Goal: Task Accomplishment & Management: Manage account settings

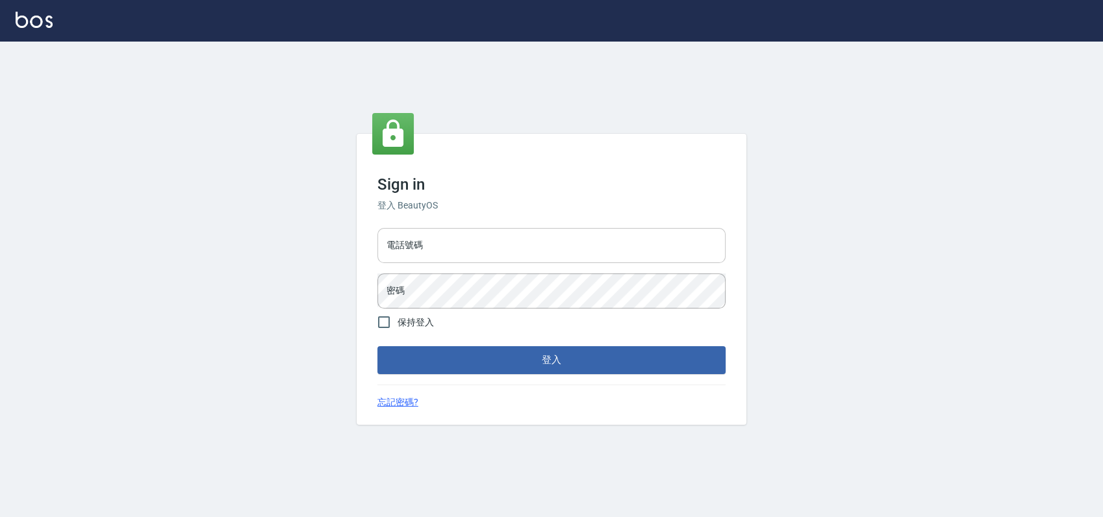
click at [558, 244] on input "電話號碼" at bounding box center [552, 245] width 348 height 35
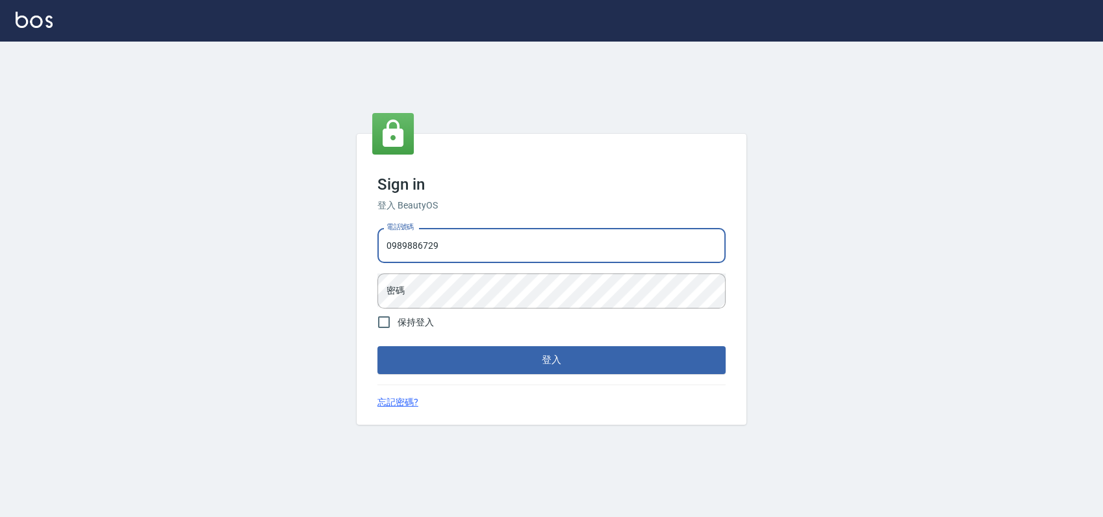
type input "0989886729"
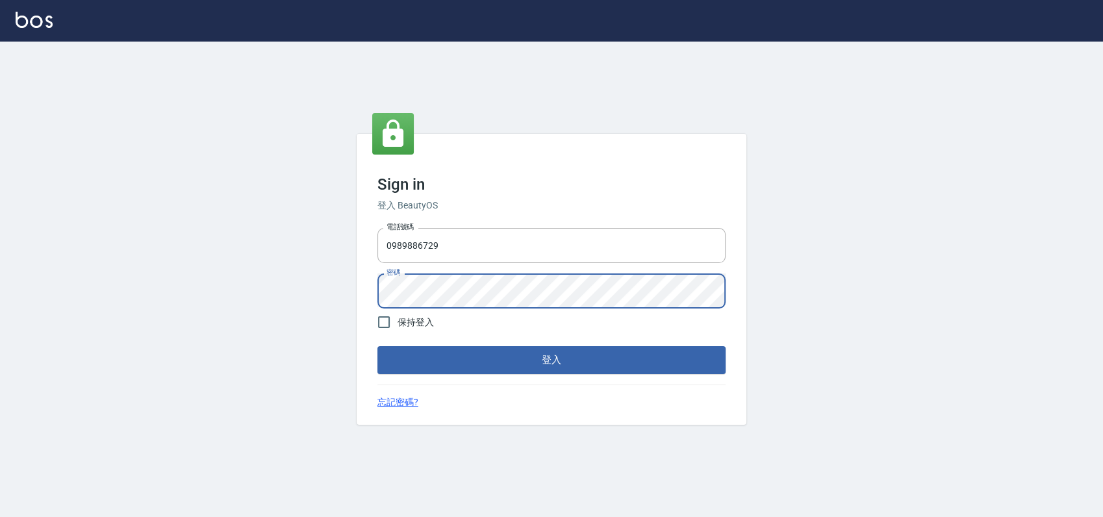
click at [378, 346] on button "登入" at bounding box center [552, 359] width 348 height 27
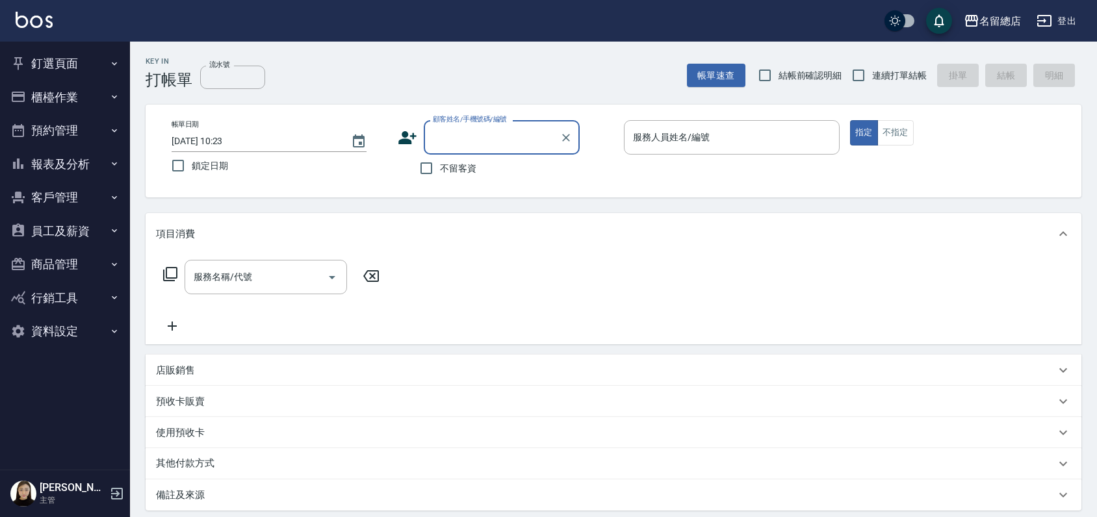
click at [62, 233] on button "員工及薪資" at bounding box center [65, 231] width 120 height 34
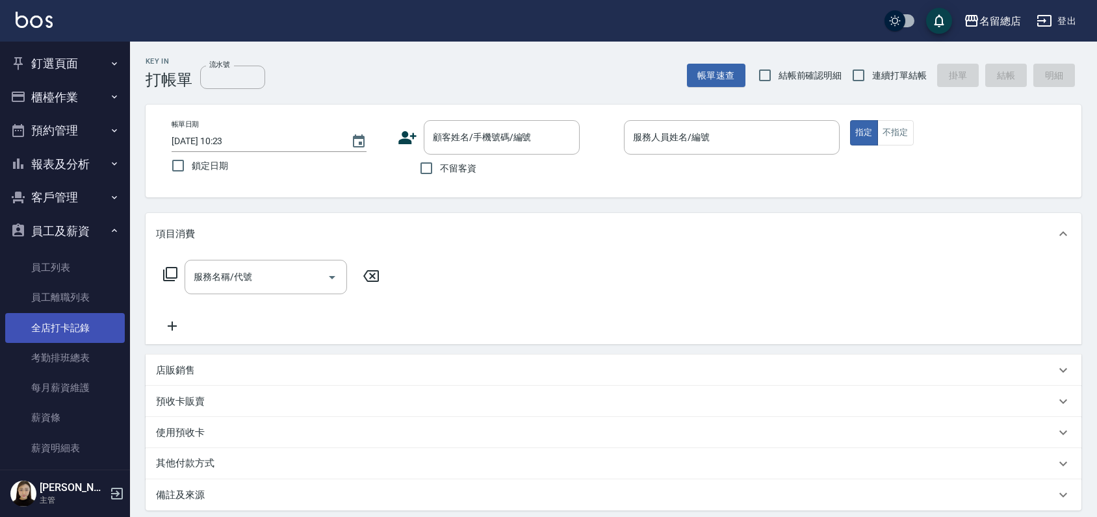
click at [60, 335] on link "全店打卡記錄" at bounding box center [65, 328] width 120 height 30
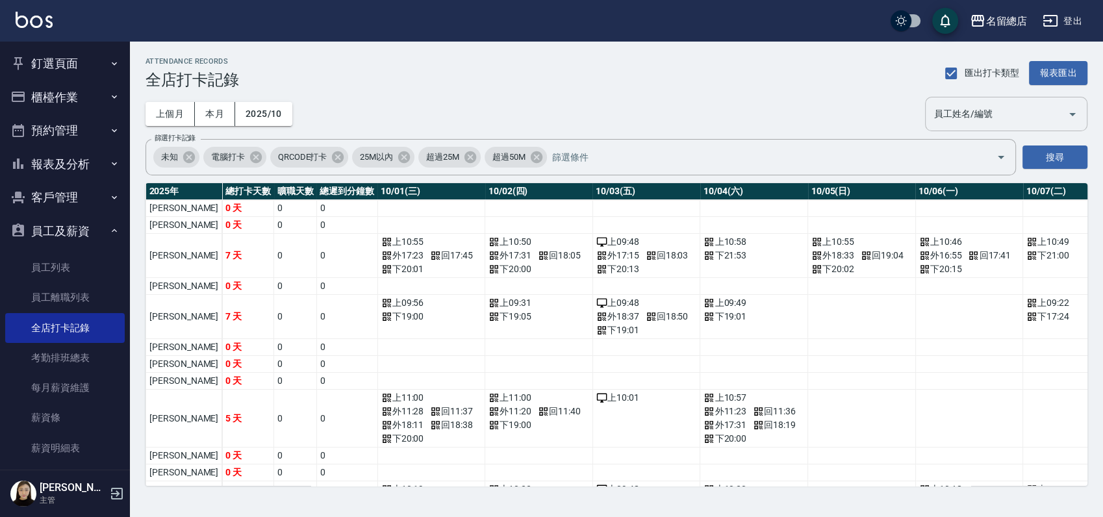
click at [987, 118] on input "員工姓名/編號" at bounding box center [996, 114] width 131 height 23
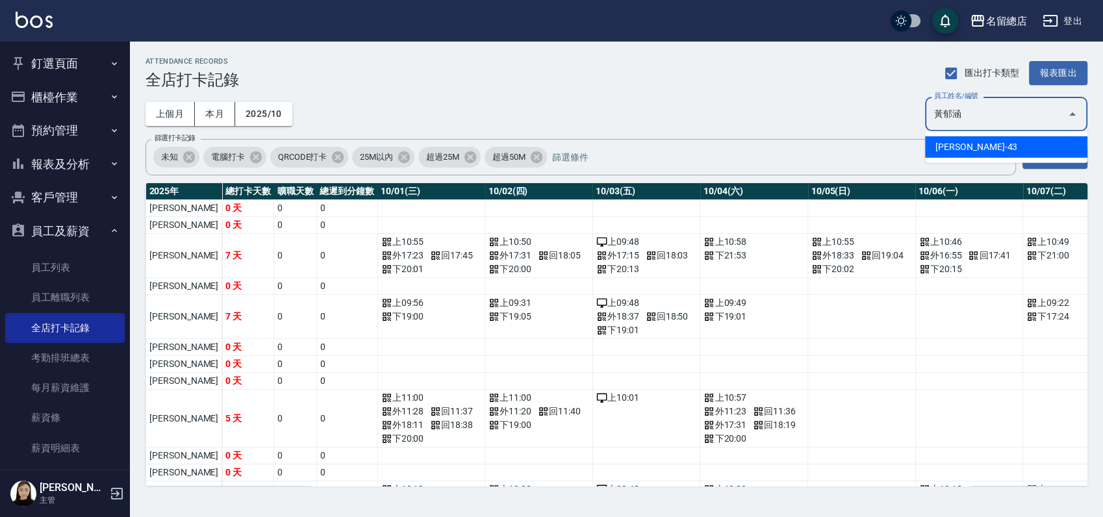
type input "黃郁涵"
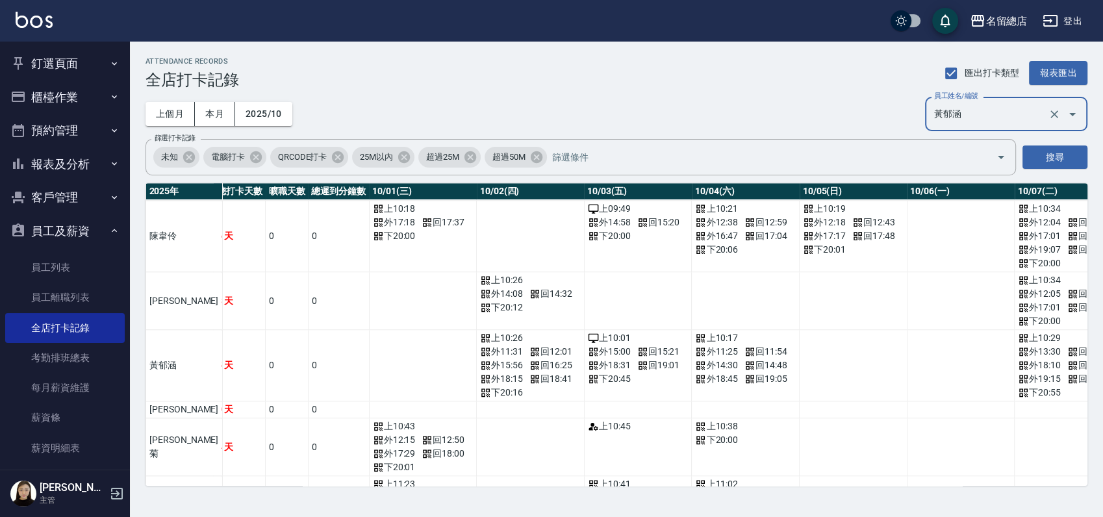
scroll to position [1155, 0]
